Goal: Contribute content: Contribute content

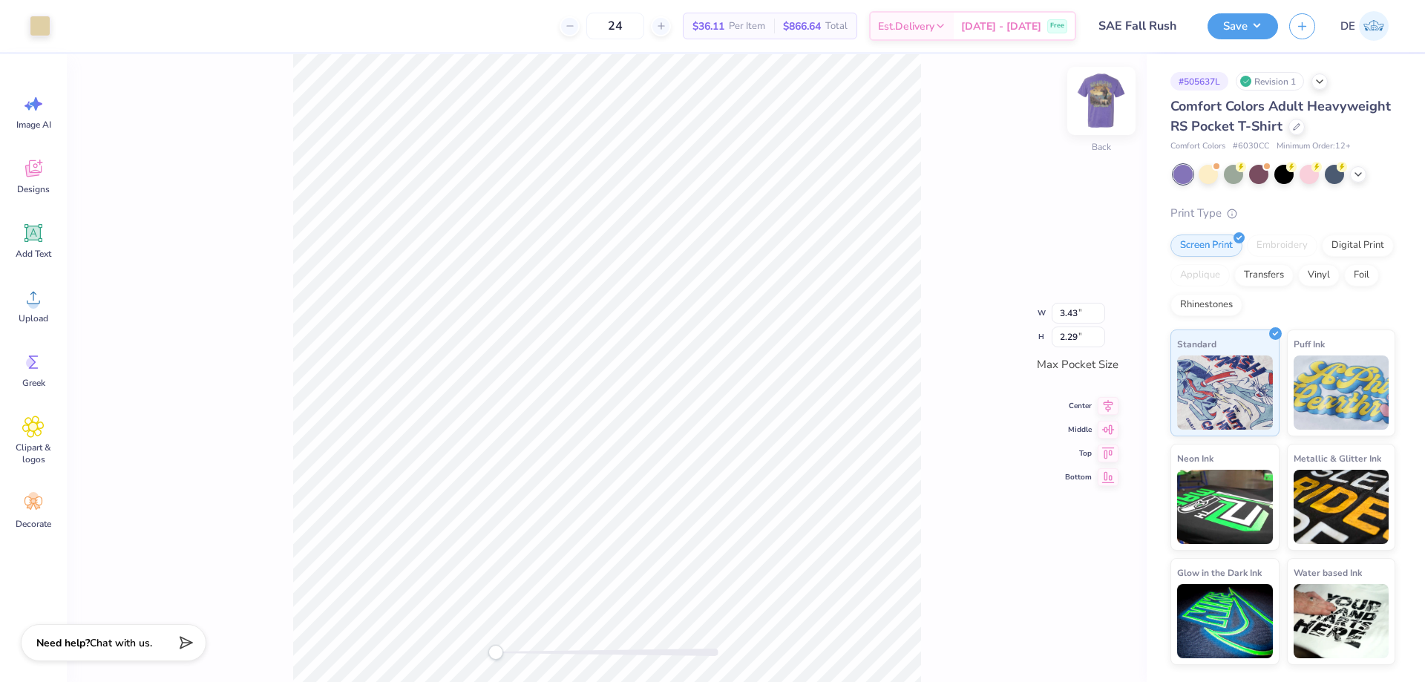
click at [1100, 104] on img at bounding box center [1101, 100] width 59 height 59
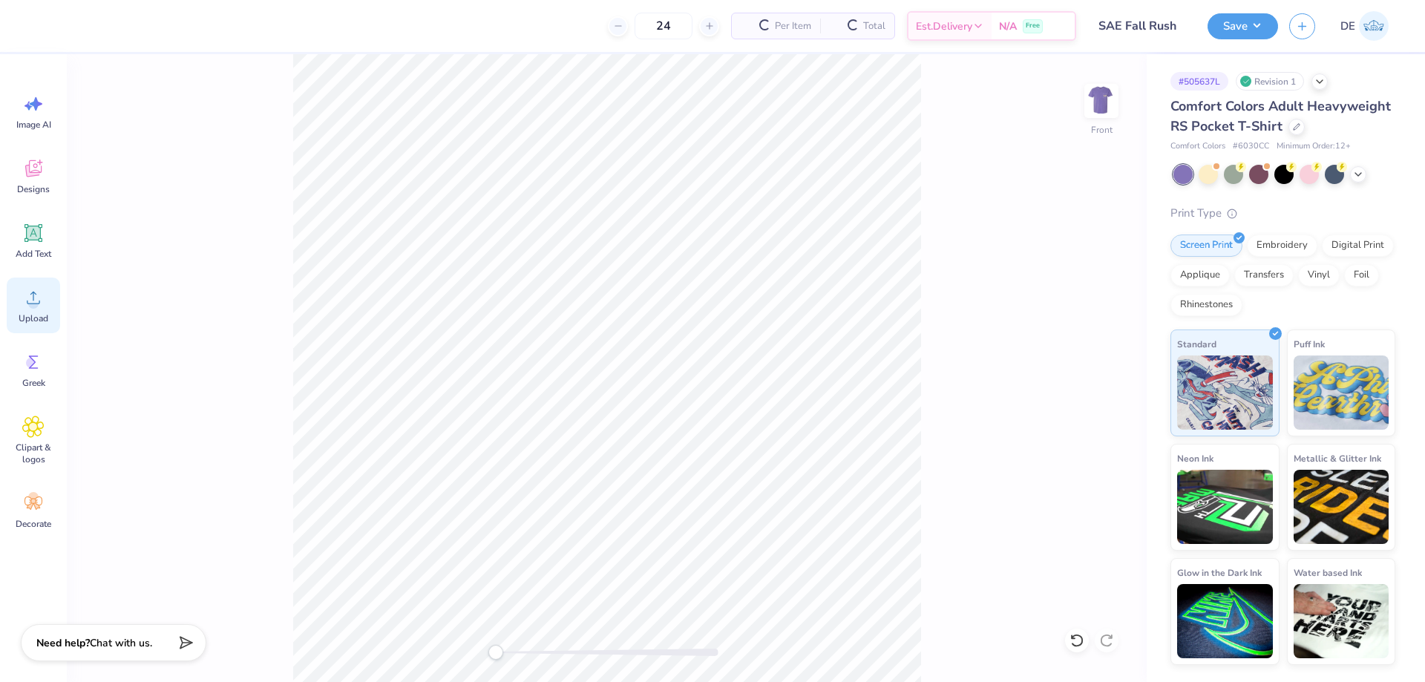
click at [35, 301] on circle at bounding box center [33, 303] width 10 height 10
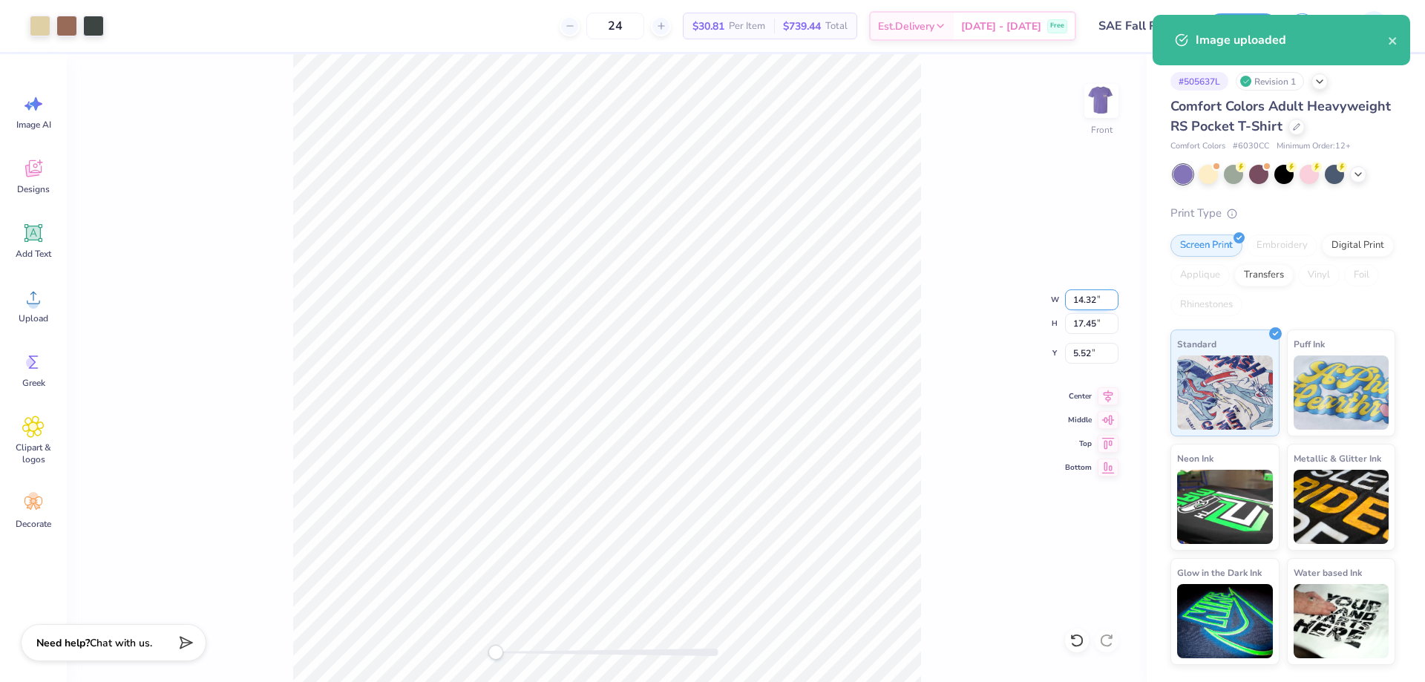
click at [1076, 301] on input "14.32" at bounding box center [1091, 300] width 53 height 21
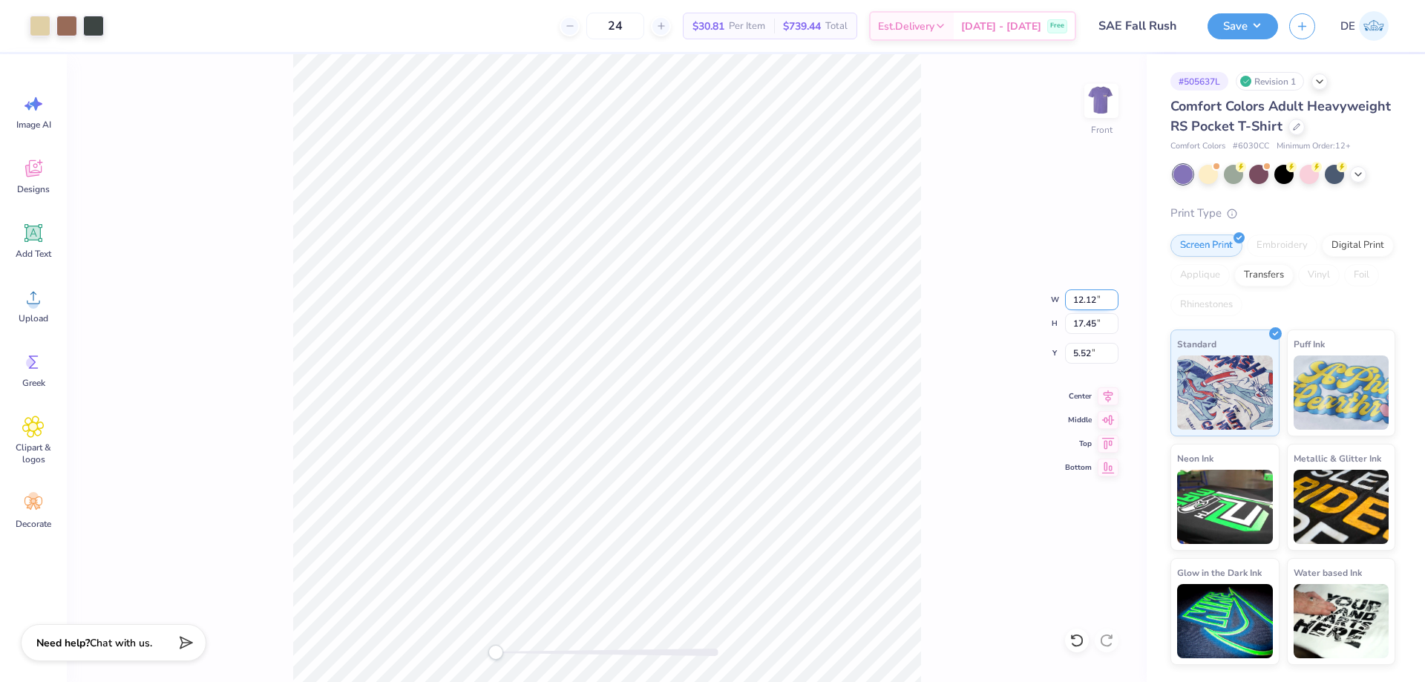
type input "12.12"
type input "14.77"
click at [1087, 356] on input "6.87" at bounding box center [1091, 353] width 53 height 21
type input "3"
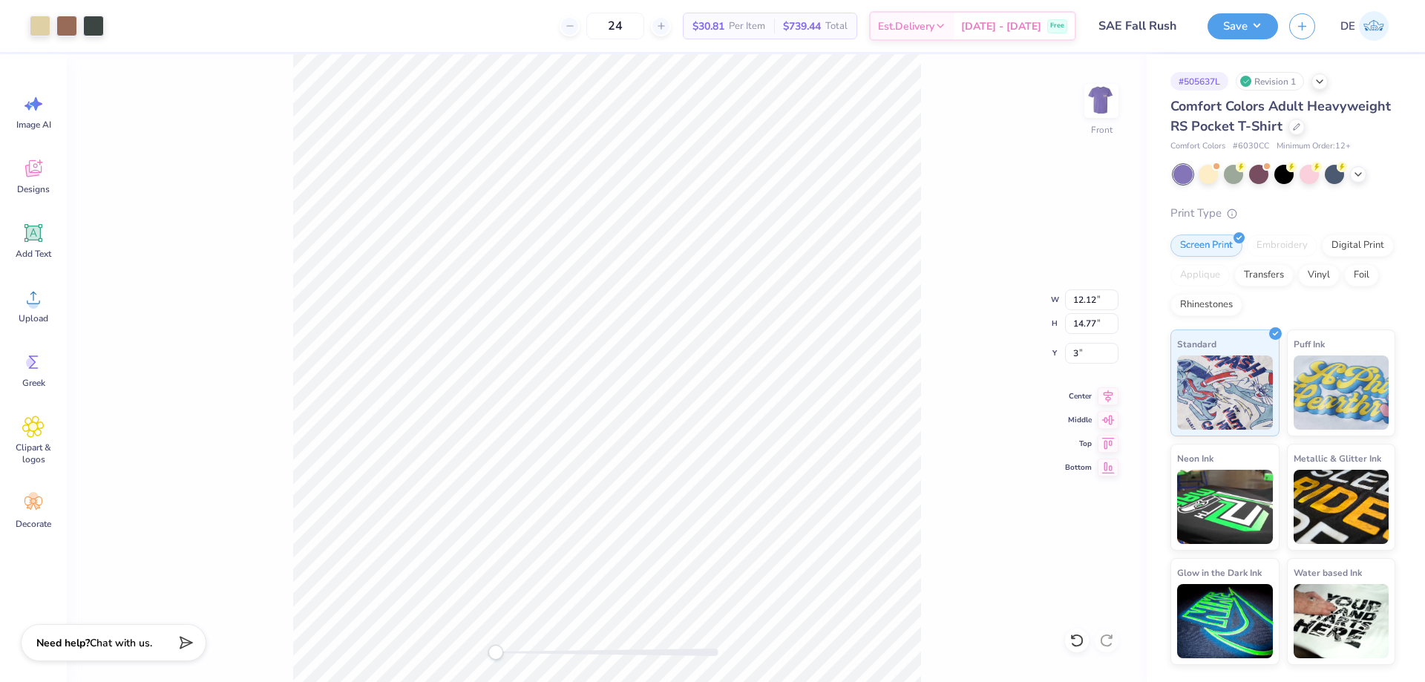
click at [939, 212] on div "Front W 12.12 12.12 " H 14.77 14.77 " Y 3 3 " Center Middle Top Bottom" at bounding box center [607, 368] width 1080 height 628
click at [1223, 21] on button "Save" at bounding box center [1243, 24] width 71 height 26
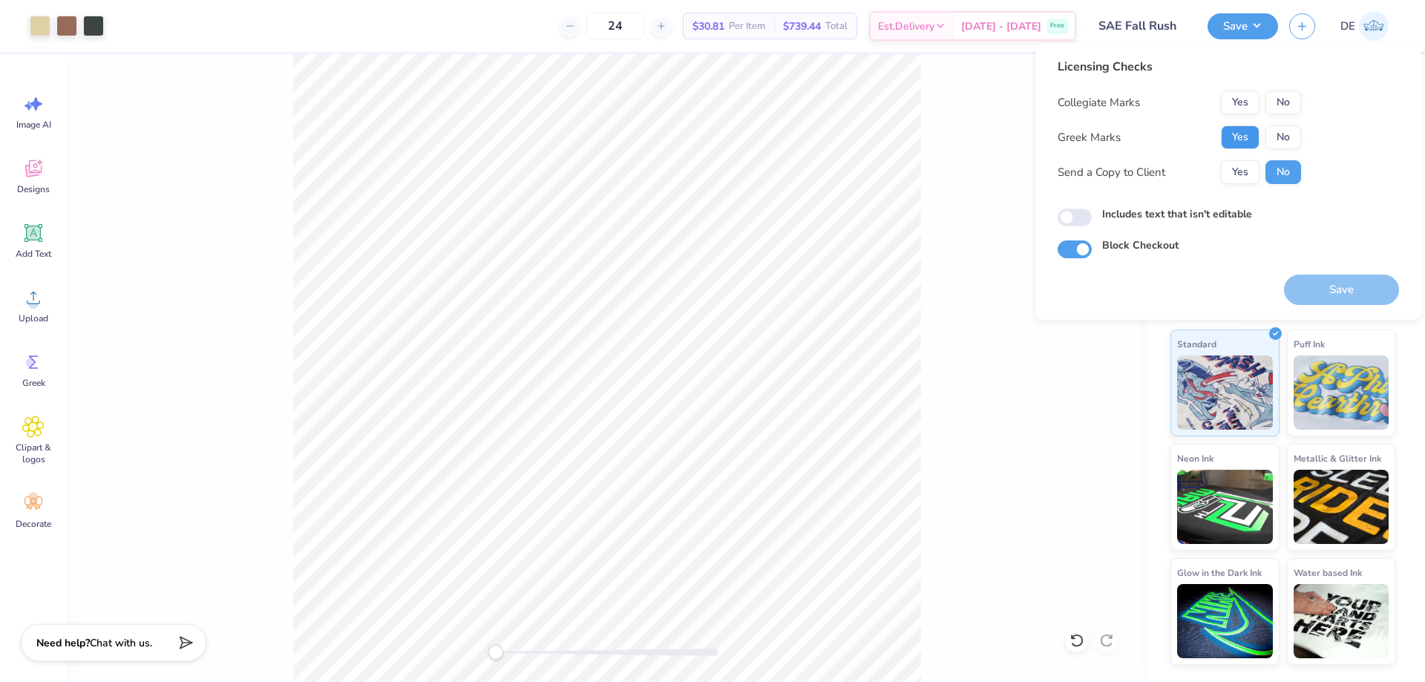
click at [1235, 140] on button "Yes" at bounding box center [1240, 137] width 39 height 24
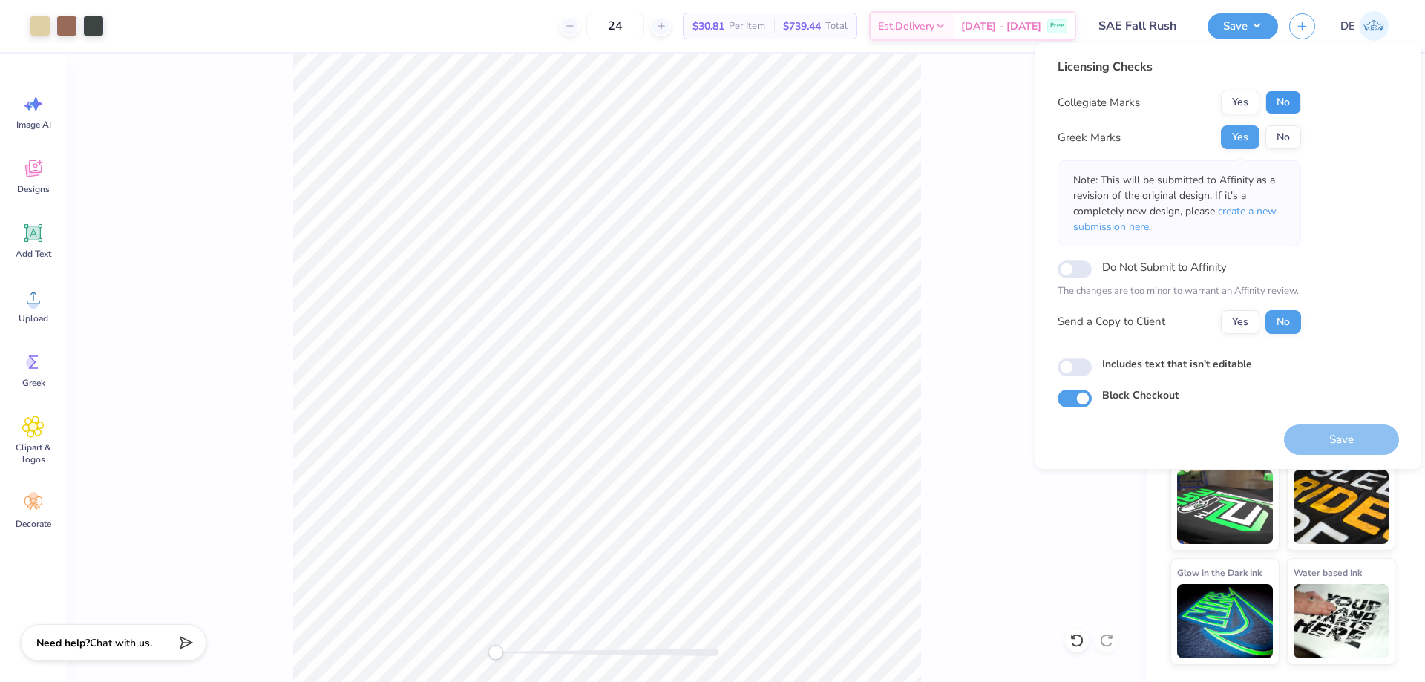
click at [1290, 101] on button "No" at bounding box center [1284, 103] width 36 height 24
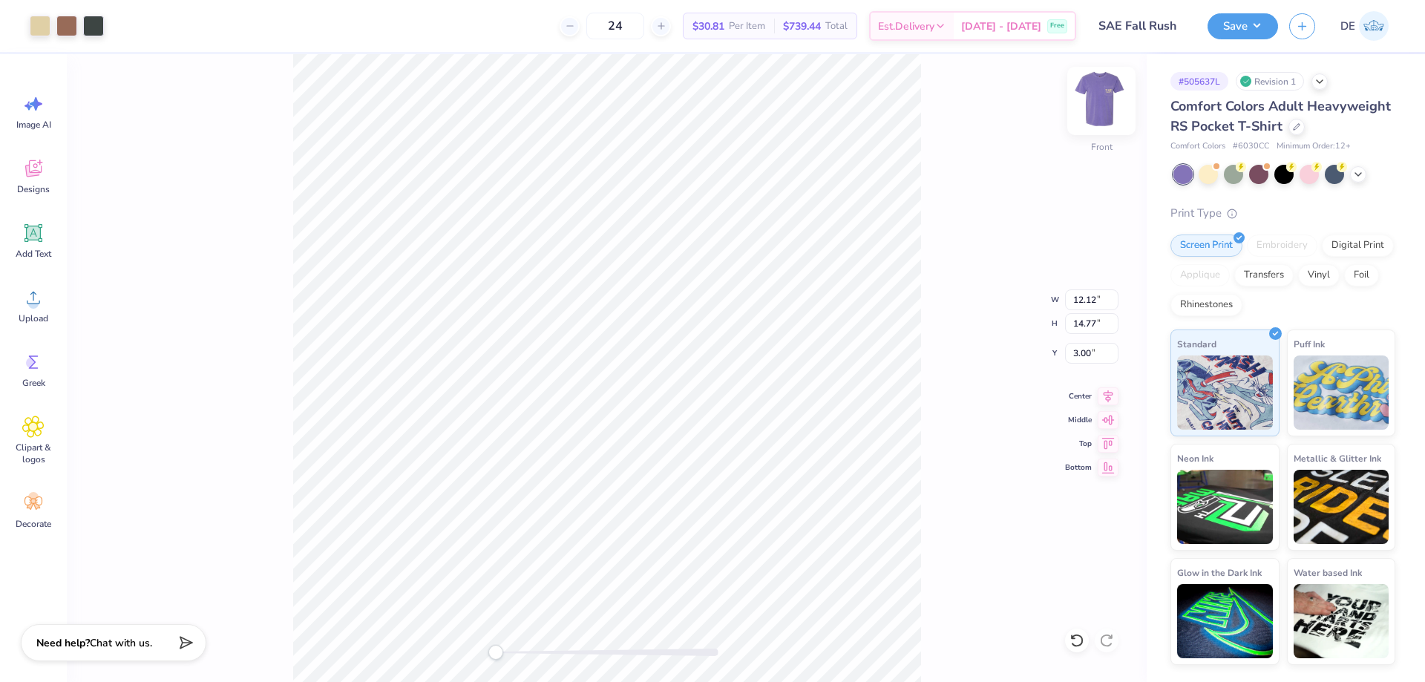
click at [1100, 99] on img at bounding box center [1101, 100] width 59 height 59
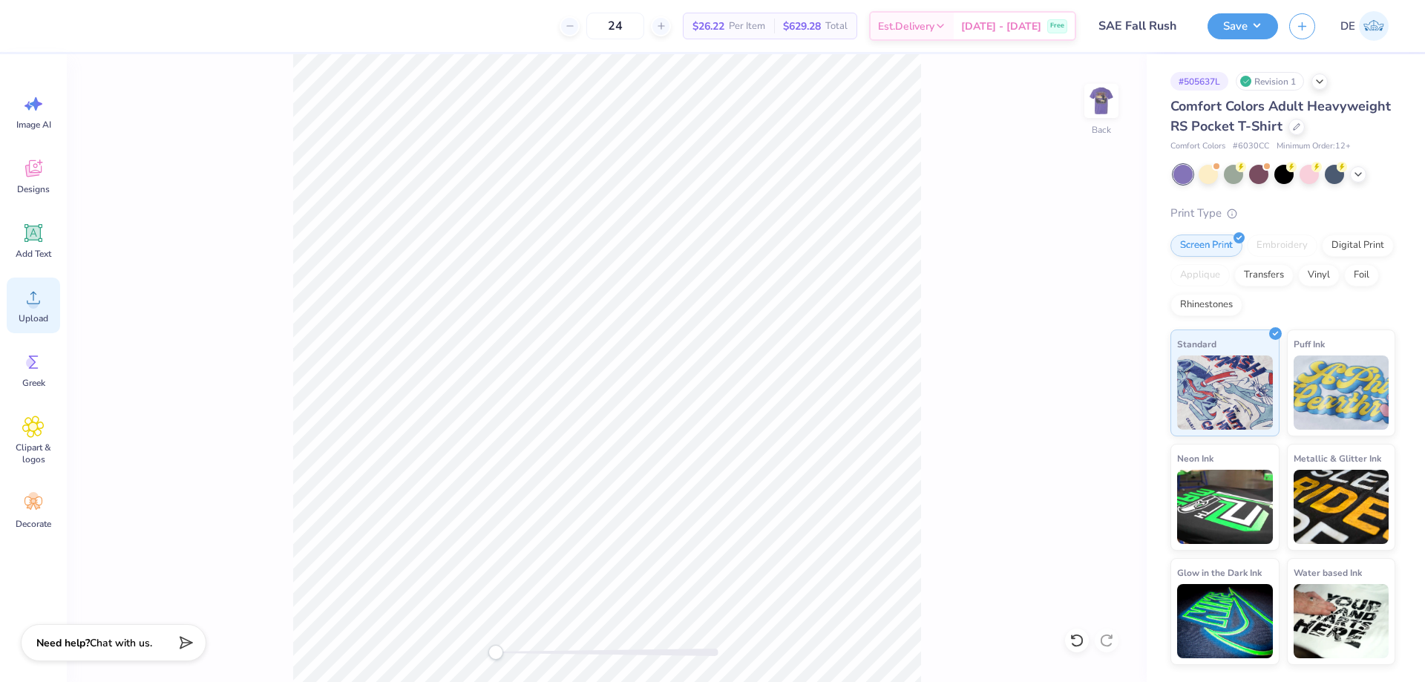
click at [31, 307] on icon at bounding box center [33, 298] width 22 height 22
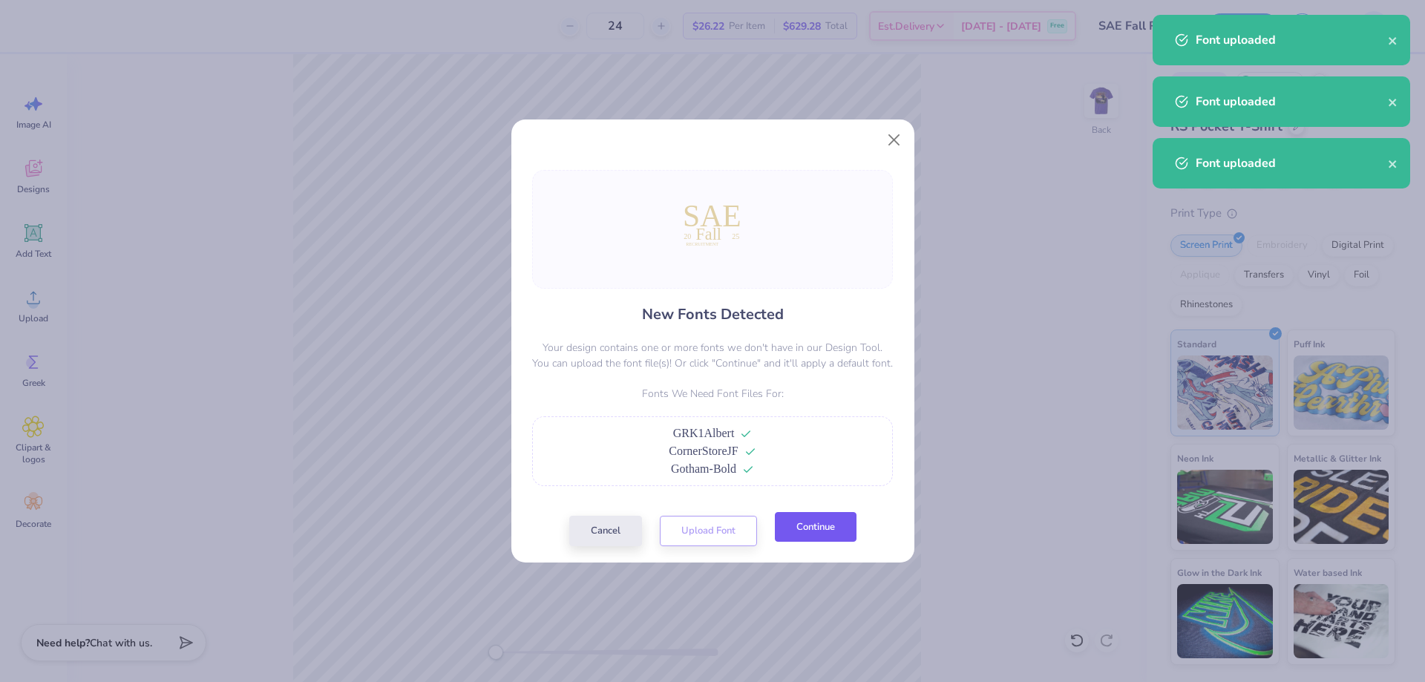
click at [814, 526] on button "Continue" at bounding box center [816, 527] width 82 height 30
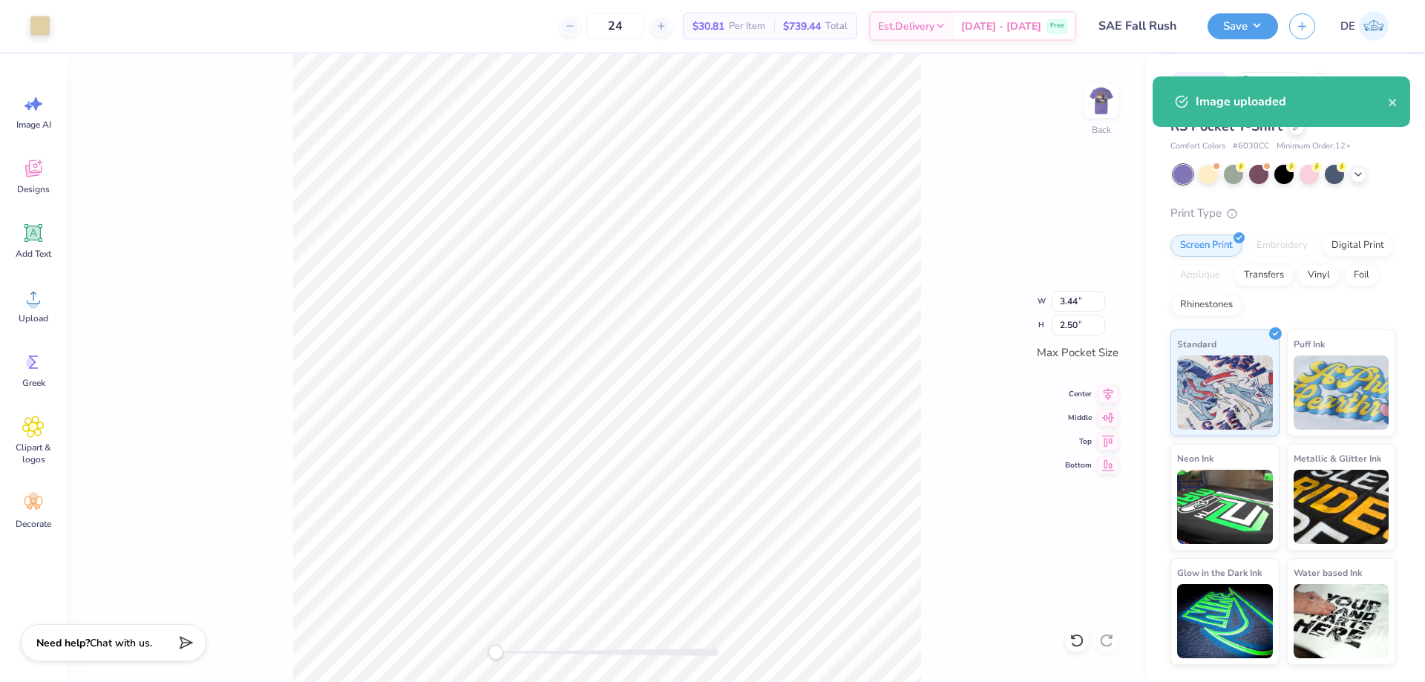
click at [958, 314] on div "Back W 3.44 3.44 " H 2.50 2.50 " Max Pocket Size Center Middle Top Bottom" at bounding box center [607, 368] width 1080 height 628
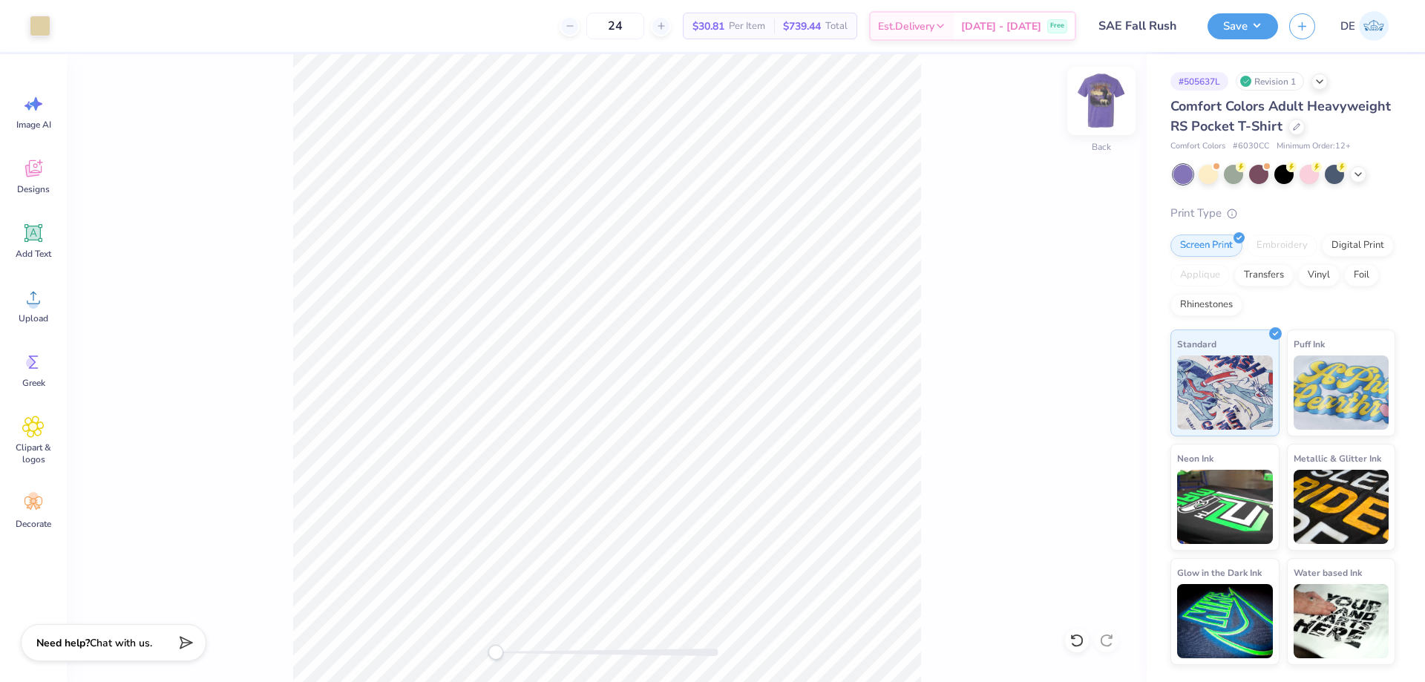
click at [1102, 103] on img at bounding box center [1101, 100] width 59 height 59
click at [1231, 27] on button "Save" at bounding box center [1243, 24] width 71 height 26
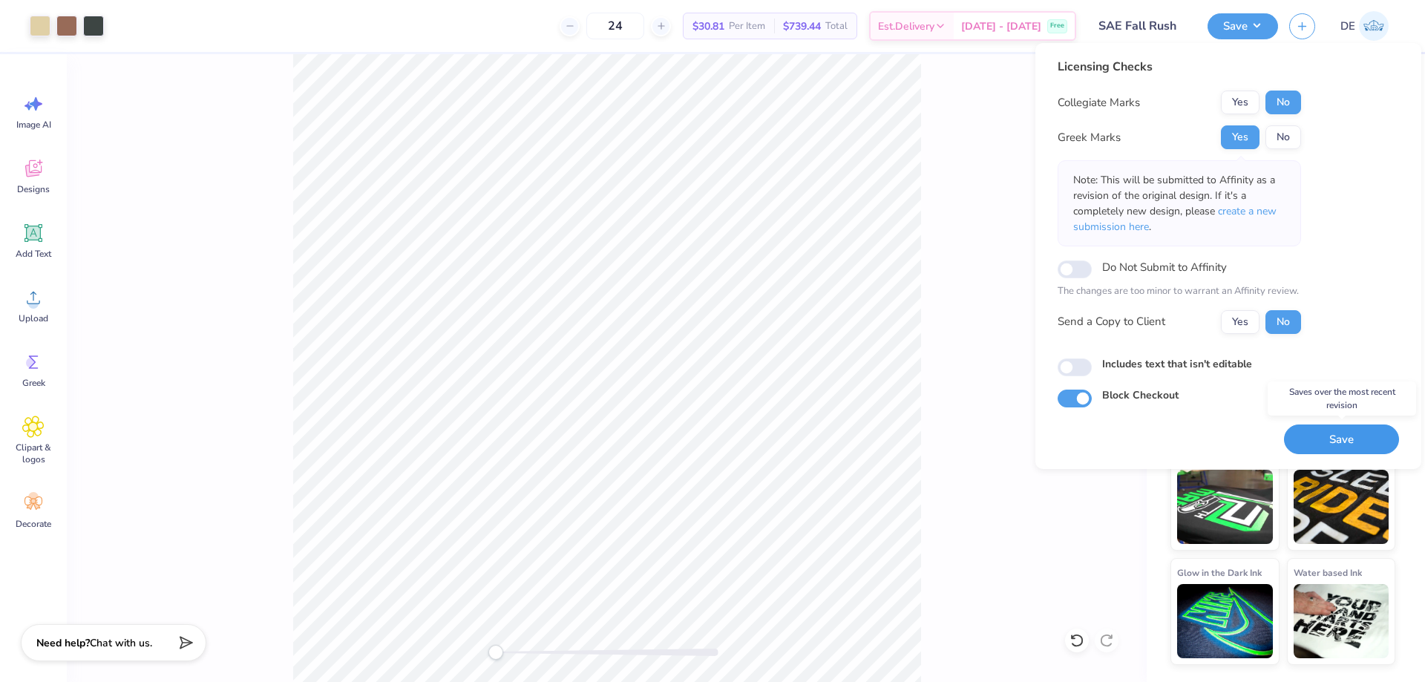
click at [1335, 434] on button "Save" at bounding box center [1341, 440] width 115 height 30
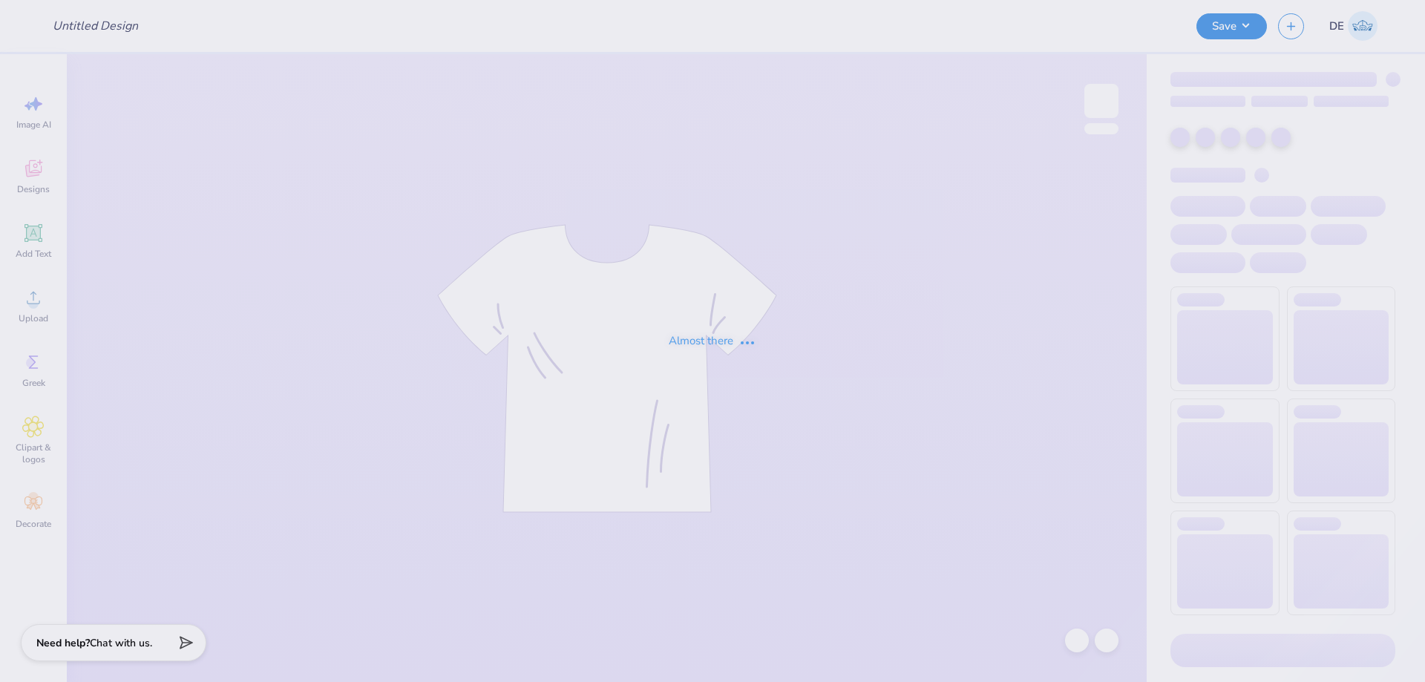
type input "Flag Football #2"
